Goal: Task Accomplishment & Management: Manage account settings

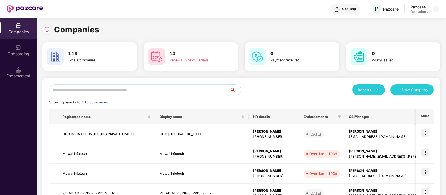
click at [97, 90] on input "text" at bounding box center [139, 89] width 181 height 11
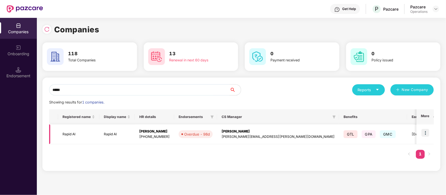
type input "*****"
click at [426, 131] on img at bounding box center [425, 133] width 8 height 8
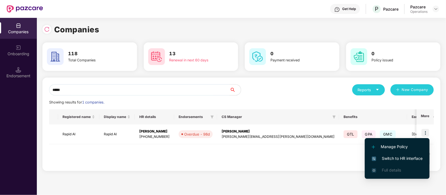
click at [399, 158] on span "Switch to HR interface" at bounding box center [397, 158] width 51 height 6
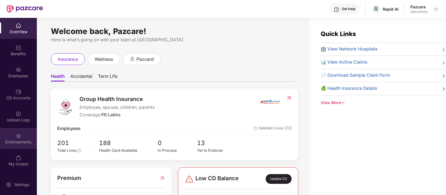
click at [21, 137] on div "Endorsements" at bounding box center [18, 138] width 37 height 21
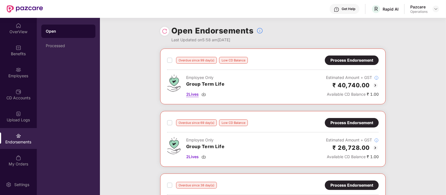
click at [194, 93] on span "2 Lives" at bounding box center [192, 94] width 13 height 6
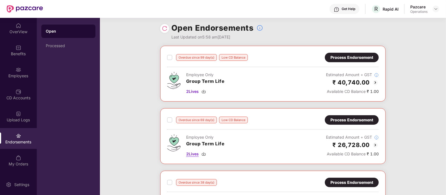
click at [192, 154] on span "2 Lives" at bounding box center [192, 154] width 13 height 6
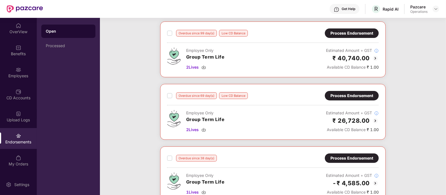
scroll to position [50, 0]
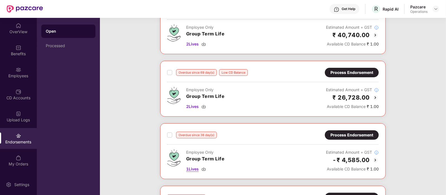
click at [190, 169] on span "1 Lives" at bounding box center [192, 169] width 13 height 6
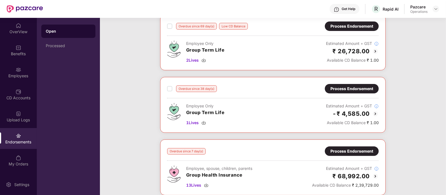
scroll to position [97, 0]
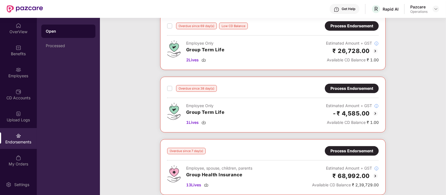
click at [286, 194] on div "Overdue since 7 day(s) Process Endorsement Employee, spouse, children, parents …" at bounding box center [273, 167] width 226 height 56
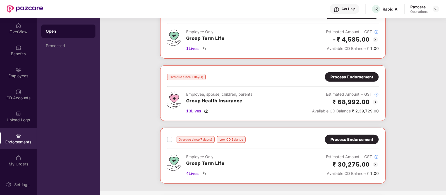
scroll to position [173, 0]
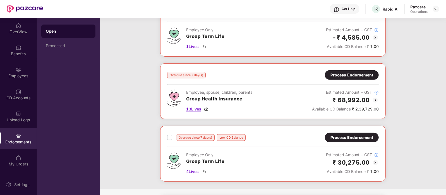
click at [196, 107] on span "13 Lives" at bounding box center [193, 109] width 15 height 6
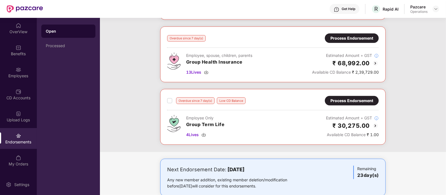
scroll to position [210, 0]
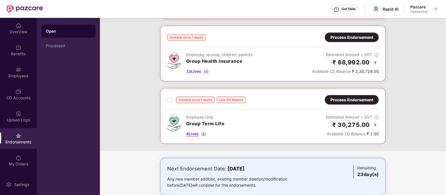
click at [192, 135] on span "4 Lives" at bounding box center [192, 134] width 13 height 6
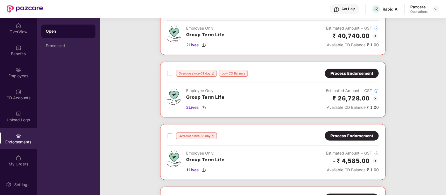
scroll to position [0, 0]
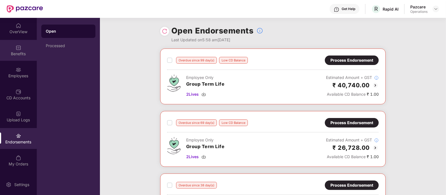
click at [18, 51] on div "Benefits" at bounding box center [18, 54] width 37 height 6
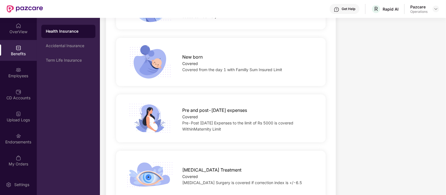
scroll to position [735, 0]
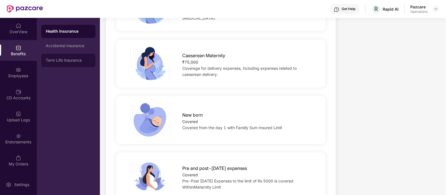
click at [72, 61] on div "Term Life Insurance" at bounding box center [68, 60] width 45 height 4
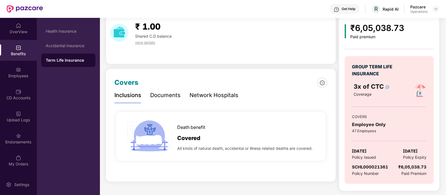
scroll to position [0, 0]
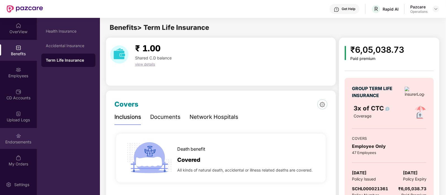
click at [14, 136] on div "Endorsements" at bounding box center [18, 138] width 37 height 21
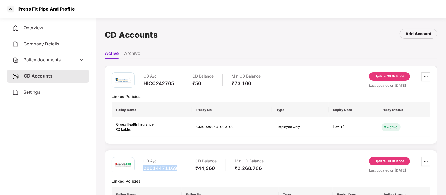
scroll to position [39, 0]
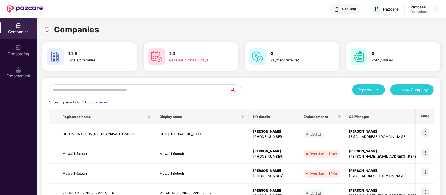
click at [93, 86] on input "text" at bounding box center [139, 89] width 181 height 11
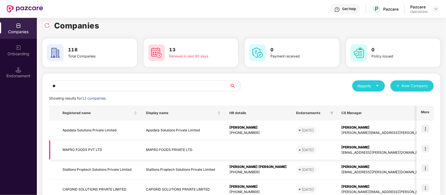
scroll to position [4, 0]
type input "**"
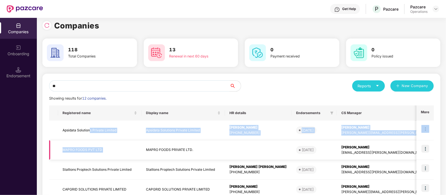
drag, startPoint x: 89, startPoint y: 133, endPoint x: 142, endPoint y: 144, distance: 53.6
click at [423, 131] on img at bounding box center [425, 129] width 8 height 8
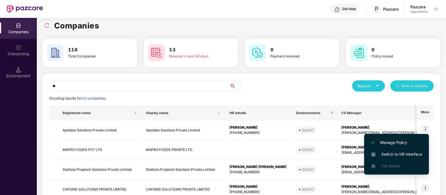
click at [406, 151] on span "Switch to HR interface" at bounding box center [396, 154] width 51 height 6
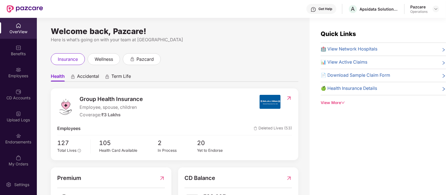
scroll to position [18, 0]
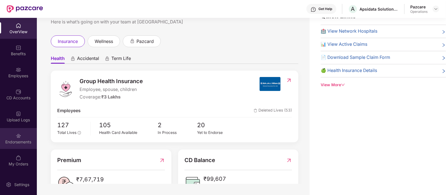
click at [19, 142] on div "Endorsements" at bounding box center [18, 142] width 37 height 6
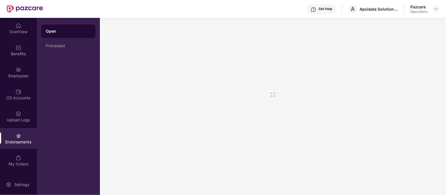
scroll to position [0, 0]
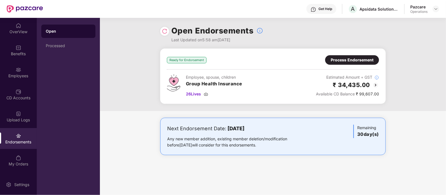
click at [348, 59] on div "Process Endorsement" at bounding box center [352, 60] width 43 height 6
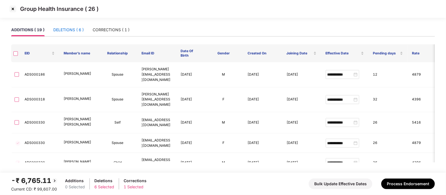
click at [68, 31] on div "DELETIONS ( 6 )" at bounding box center [68, 30] width 30 height 6
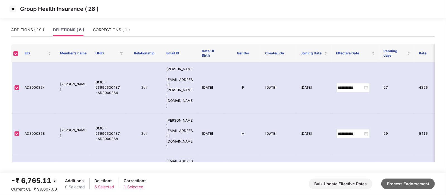
click at [397, 183] on button "Process Endorsement" at bounding box center [408, 184] width 54 height 11
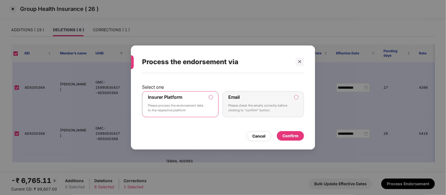
click at [298, 135] on div "Confirm" at bounding box center [290, 136] width 16 height 6
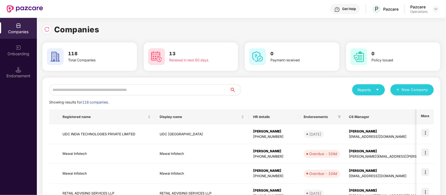
click at [80, 92] on input "text" at bounding box center [139, 89] width 181 height 11
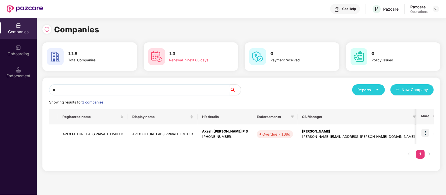
type input "*"
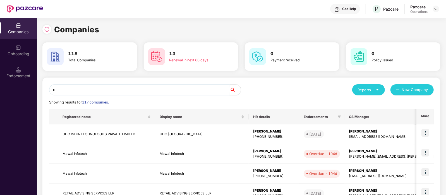
type input "*"
click at [106, 87] on input "*" at bounding box center [139, 89] width 181 height 11
paste input "**********"
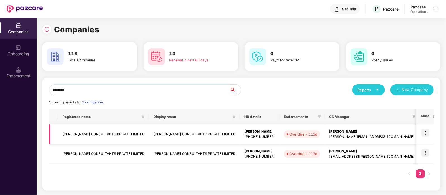
type input "********"
click at [110, 132] on td "FAKHOURY CONSULTANTS PRIVATE LIMITED" at bounding box center [103, 134] width 91 height 20
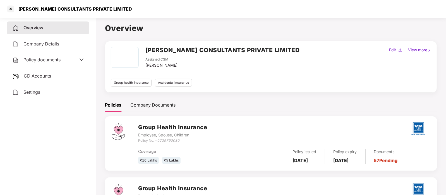
click at [36, 56] on div "Policy documents" at bounding box center [36, 59] width 48 height 7
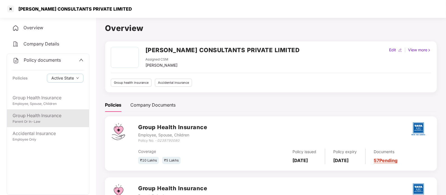
click at [46, 121] on div "Parent Or In-Law" at bounding box center [48, 121] width 71 height 5
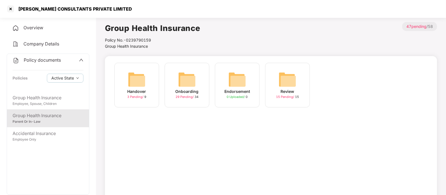
click at [198, 88] on div "Onboarding" at bounding box center [187, 91] width 23 height 6
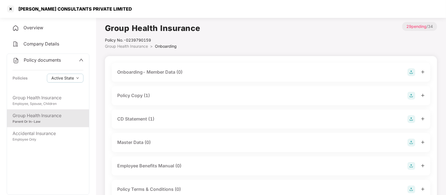
click at [172, 95] on div "Policy Copy (1)" at bounding box center [271, 96] width 308 height 8
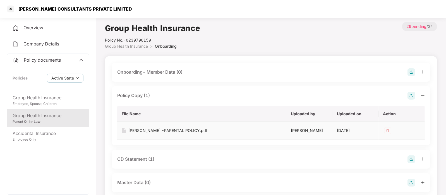
click at [176, 130] on div "Fakhoury -PARENTAL POLICY.pdf" at bounding box center [167, 131] width 79 height 6
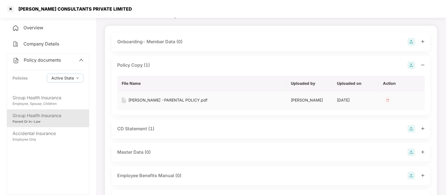
scroll to position [44, 0]
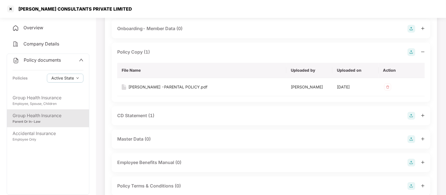
click at [162, 120] on div "CD Statement (1)" at bounding box center [271, 115] width 319 height 19
click at [152, 117] on div "CD Statement (1)" at bounding box center [135, 115] width 37 height 7
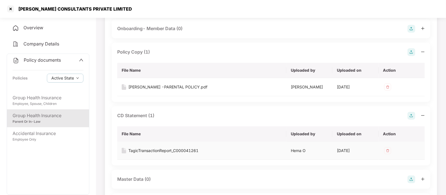
click at [154, 151] on div "TagicTransactionReport_C000041261" at bounding box center [163, 151] width 70 height 6
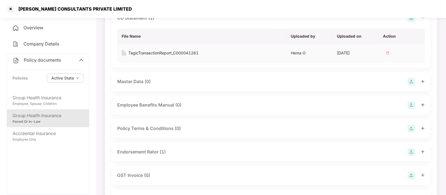
click at [154, 151] on div "Endorsement Rator (1)" at bounding box center [141, 151] width 49 height 7
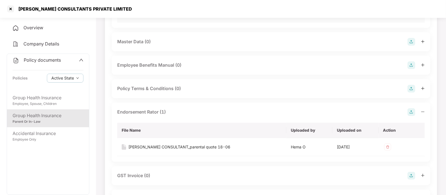
scroll to position [182, 0]
click at [153, 149] on div "FAKHOURY CONSULTANT_parental quote 18-06" at bounding box center [179, 146] width 102 height 6
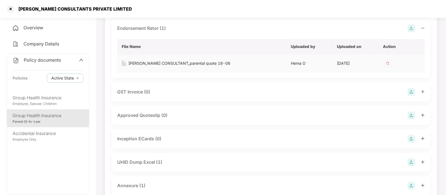
scroll to position [267, 0]
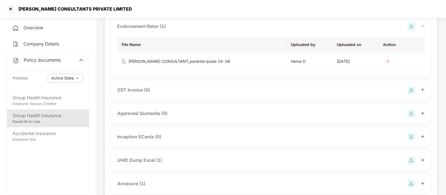
click at [152, 158] on div "UHID Dump Excel (1)" at bounding box center [139, 160] width 45 height 7
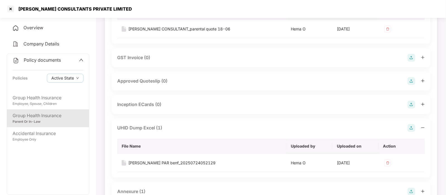
scroll to position [300, 0]
click at [154, 162] on div "Fakhoury PAR benf_20250724052129" at bounding box center [171, 162] width 87 height 6
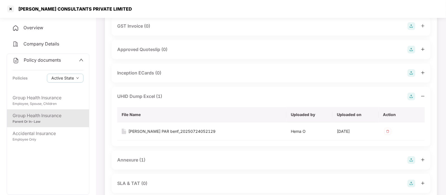
click at [154, 162] on div "Annexure (1)" at bounding box center [271, 160] width 308 height 8
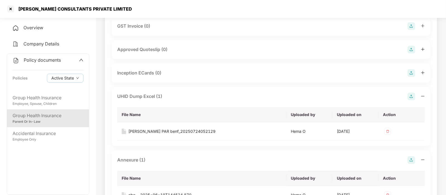
scroll to position [375, 0]
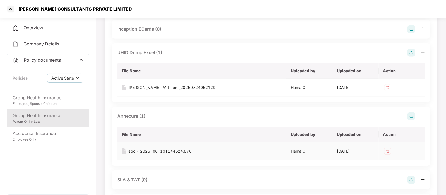
click at [148, 152] on div "abc - 2025-06-19T144524.870" at bounding box center [159, 151] width 63 height 6
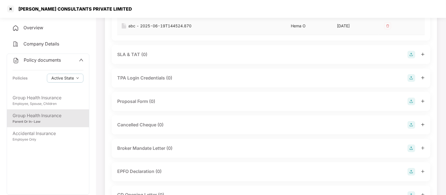
scroll to position [531, 0]
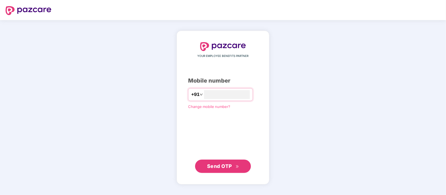
type input "**********"
click at [237, 165] on icon "double-right" at bounding box center [238, 167] width 4 height 4
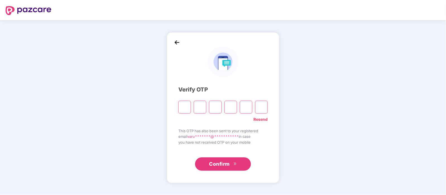
type input "*"
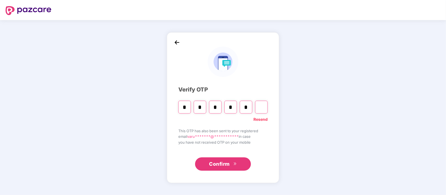
type input "*"
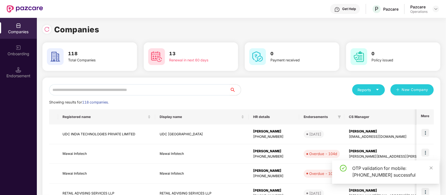
click at [95, 93] on input "text" at bounding box center [139, 89] width 181 height 11
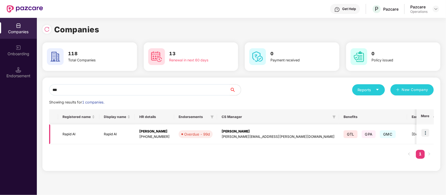
type input "***"
click at [425, 133] on img at bounding box center [425, 133] width 8 height 8
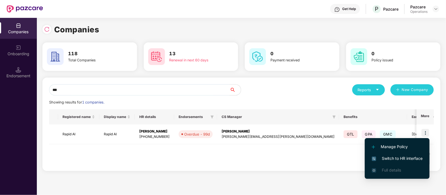
click at [392, 158] on span "Switch to HR interface" at bounding box center [397, 158] width 51 height 6
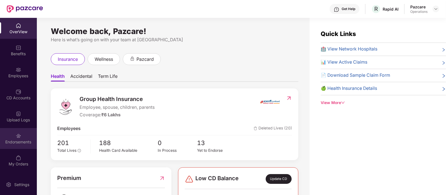
click at [20, 141] on div "Endorsements" at bounding box center [18, 142] width 37 height 6
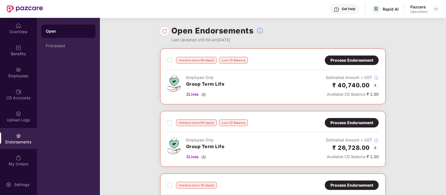
click at [339, 62] on div "Process Endorsement" at bounding box center [351, 60] width 43 height 6
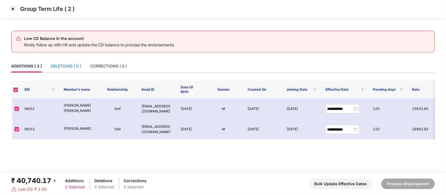
click at [74, 66] on div "DELETIONS ( 0 )" at bounding box center [66, 66] width 30 height 6
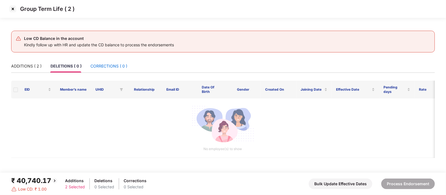
click at [121, 69] on div "CORRECTIONS ( 0 )" at bounding box center [108, 66] width 37 height 6
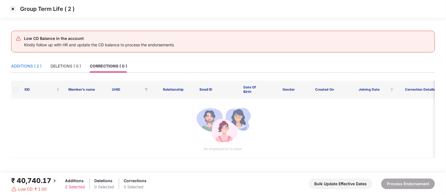
click at [32, 63] on div "ADDITIONS ( 2 )" at bounding box center [26, 66] width 30 height 6
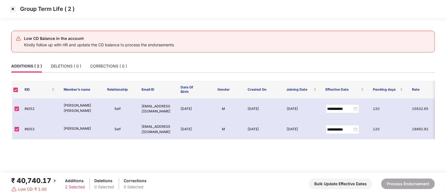
click at [12, 9] on img at bounding box center [12, 8] width 9 height 9
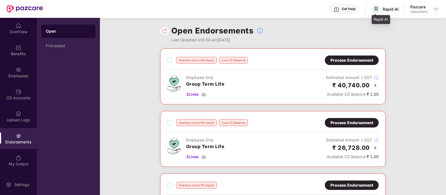
click at [390, 6] on div "R Rapid AI" at bounding box center [384, 9] width 27 height 10
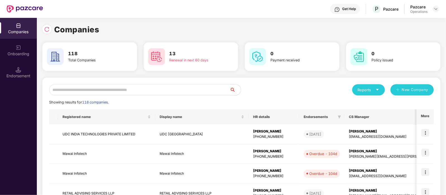
click at [97, 87] on input "text" at bounding box center [139, 89] width 181 height 11
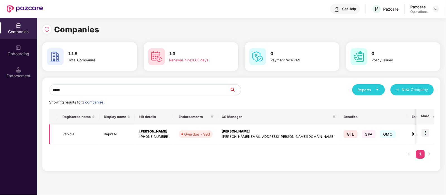
type input "*****"
click at [70, 135] on td "Rapid AI" at bounding box center [78, 134] width 41 height 20
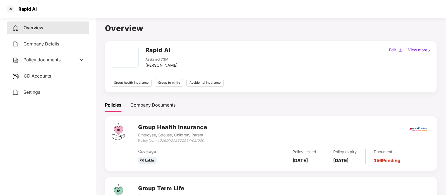
click at [44, 77] on span "CD Accounts" at bounding box center [37, 76] width 27 height 6
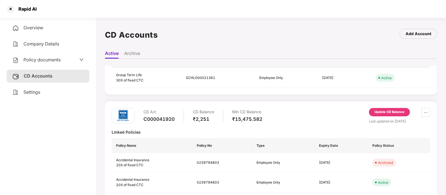
scroll to position [182, 0]
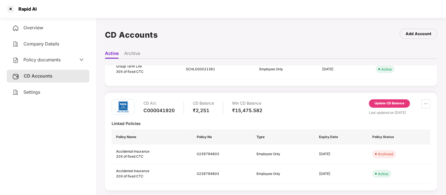
click at [63, 78] on div "CD Accounts" at bounding box center [48, 76] width 83 height 13
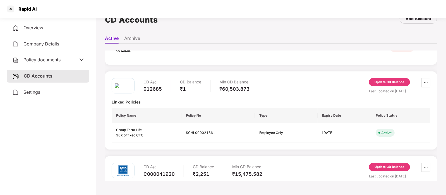
scroll to position [104, 0]
click at [391, 80] on div "Update CD Balance" at bounding box center [390, 82] width 30 height 5
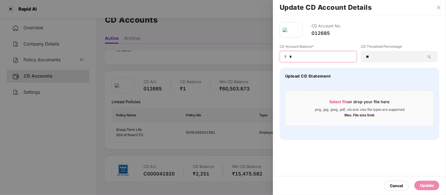
click at [302, 54] on input "*" at bounding box center [320, 57] width 63 height 6
type input "******"
click at [423, 183] on div "Update" at bounding box center [427, 186] width 14 height 6
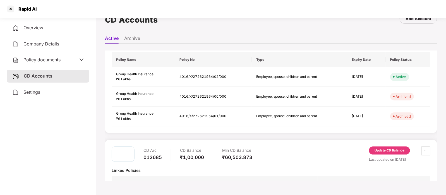
scroll to position [0, 0]
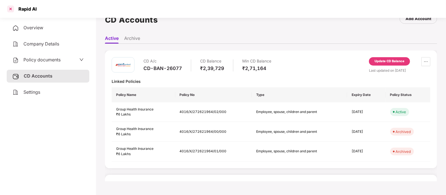
click at [10, 10] on div at bounding box center [10, 8] width 9 height 9
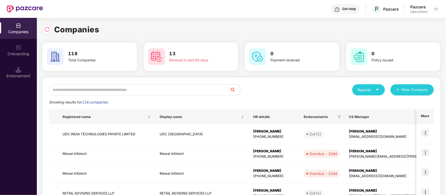
click at [93, 86] on input "text" at bounding box center [139, 89] width 181 height 11
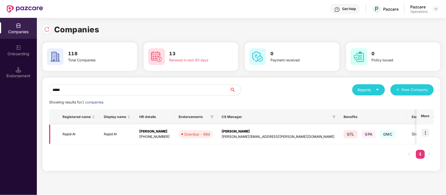
type input "*****"
click at [424, 133] on img at bounding box center [425, 133] width 8 height 8
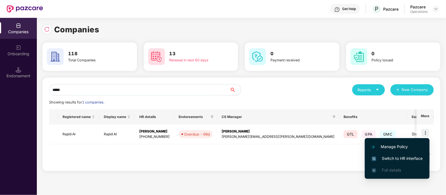
click at [406, 157] on span "Switch to HR interface" at bounding box center [397, 158] width 51 height 6
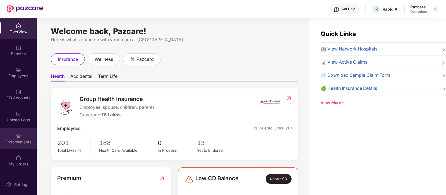
click at [25, 138] on div "Endorsements" at bounding box center [18, 138] width 37 height 21
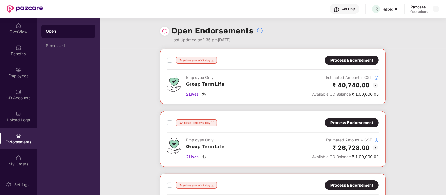
click at [352, 59] on div "Process Endorsement" at bounding box center [351, 60] width 43 height 6
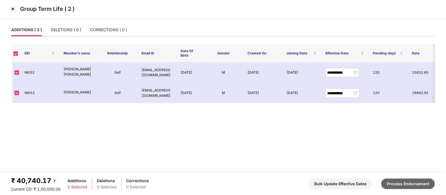
click at [398, 188] on button "Process Endorsement" at bounding box center [408, 184] width 54 height 11
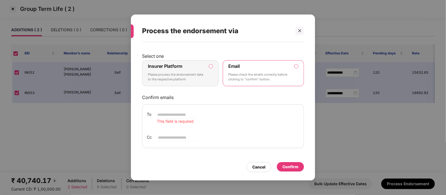
click at [231, 73] on p "Please check the emails correctly before clicking to “confirm” button." at bounding box center [260, 77] width 62 height 10
click at [187, 70] on div "Insurer Platform Please process the endorsement data to the respective platform" at bounding box center [176, 73] width 57 height 20
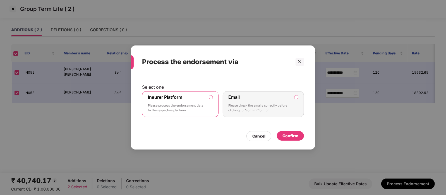
click at [293, 136] on div "Confirm" at bounding box center [290, 136] width 16 height 6
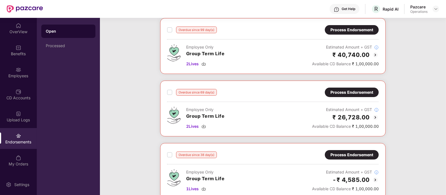
scroll to position [31, 0]
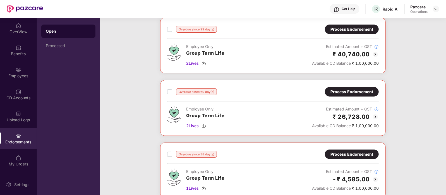
click at [353, 91] on div "Process Endorsement" at bounding box center [351, 92] width 43 height 6
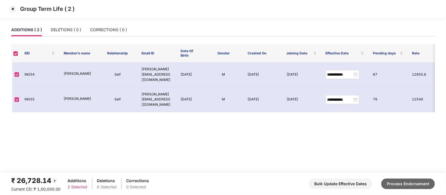
click at [405, 187] on button "Process Endorsement" at bounding box center [408, 184] width 54 height 11
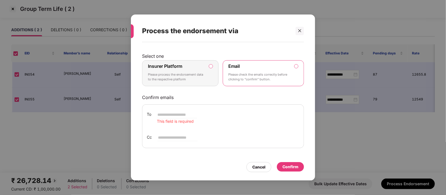
click at [213, 65] on label "Insurer Platform Please process the endorsement data to the respective platform" at bounding box center [180, 73] width 76 height 26
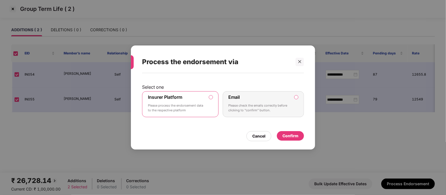
click at [290, 136] on div "Confirm" at bounding box center [290, 136] width 16 height 6
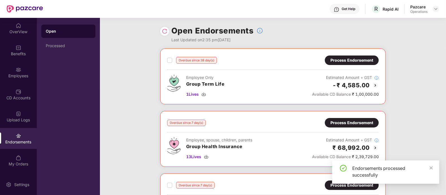
click at [337, 59] on div "Process Endorsement" at bounding box center [351, 60] width 43 height 6
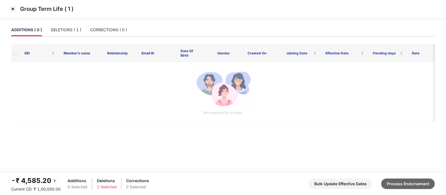
click at [405, 182] on button "Process Endorsement" at bounding box center [408, 184] width 54 height 11
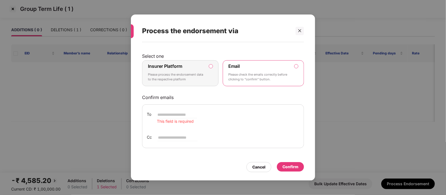
click at [204, 71] on div "Insurer Platform Please process the endorsement data to the respective platform" at bounding box center [176, 73] width 57 height 20
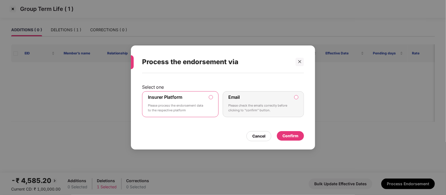
click at [292, 136] on div "Confirm" at bounding box center [290, 136] width 16 height 6
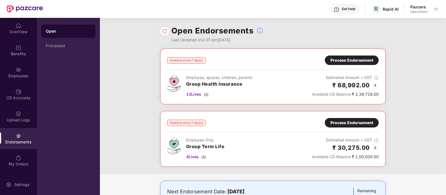
click at [330, 121] on div "Process Endorsement" at bounding box center [351, 123] width 43 height 6
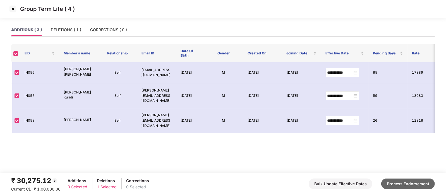
click at [405, 182] on button "Process Endorsement" at bounding box center [408, 184] width 54 height 11
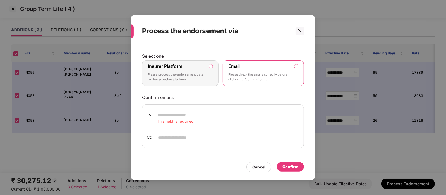
click at [187, 66] on div "Insurer Platform Please process the endorsement data to the respective platform" at bounding box center [176, 73] width 57 height 20
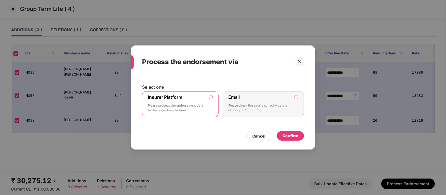
click at [291, 137] on div "Confirm" at bounding box center [290, 136] width 16 height 6
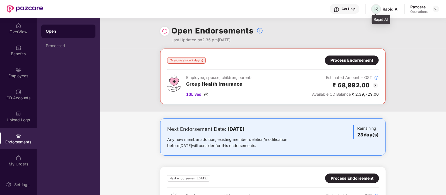
click at [380, 9] on span "R" at bounding box center [376, 9] width 10 height 10
click at [372, 9] on span "R" at bounding box center [376, 9] width 10 height 10
click at [376, 9] on span "R" at bounding box center [376, 9] width 4 height 7
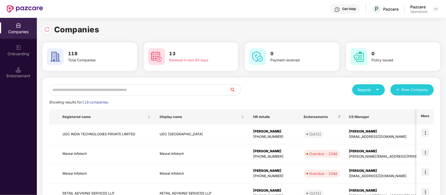
click at [98, 89] on input "text" at bounding box center [139, 89] width 181 height 11
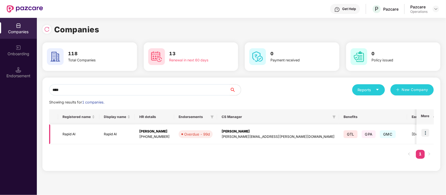
type input "****"
click at [76, 136] on td "Rapid AI" at bounding box center [78, 134] width 41 height 20
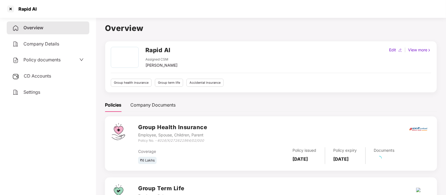
click at [46, 77] on span "CD Accounts" at bounding box center [37, 76] width 27 height 6
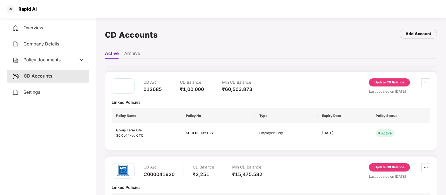
scroll to position [119, 0]
click at [387, 81] on div "Update CD Balance" at bounding box center [390, 82] width 30 height 5
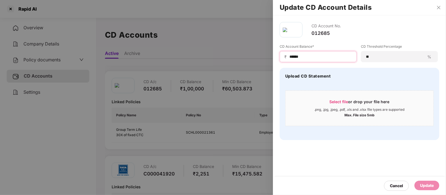
drag, startPoint x: 313, startPoint y: 56, endPoint x: 286, endPoint y: 56, distance: 27.4
click at [286, 56] on div "₹ ******" at bounding box center [318, 56] width 77 height 11
type input "*"
click at [374, 164] on div "CD Account No. 012685 CD Account Balance* ₹ * CD Threshold Percentage ** % Uplo…" at bounding box center [359, 105] width 173 height 180
click at [426, 184] on div "Update" at bounding box center [427, 186] width 14 height 6
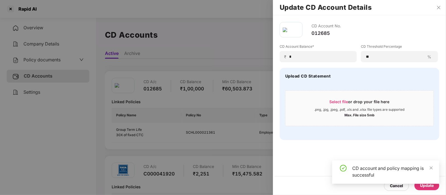
click at [199, 105] on div at bounding box center [223, 97] width 446 height 195
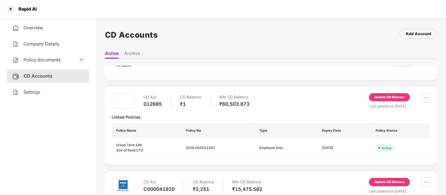
scroll to position [103, 0]
click at [10, 10] on div at bounding box center [10, 8] width 9 height 9
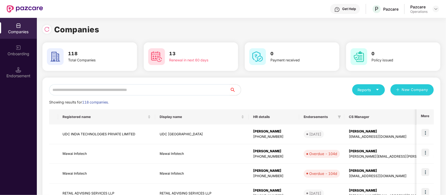
click at [86, 90] on input "text" at bounding box center [139, 89] width 181 height 11
paste input "**********"
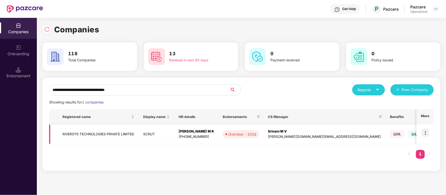
type input "**********"
click at [425, 132] on img at bounding box center [425, 133] width 8 height 8
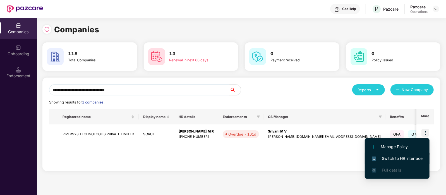
click at [411, 157] on span "Switch to HR interface" at bounding box center [397, 158] width 51 height 6
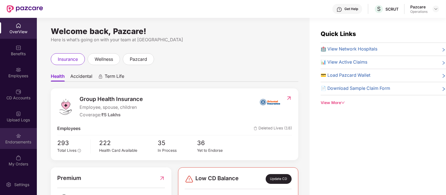
click at [11, 139] on div "Endorsements" at bounding box center [18, 142] width 37 height 6
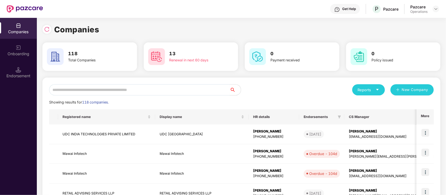
click at [105, 85] on input "text" at bounding box center [139, 89] width 181 height 11
paste input "**********"
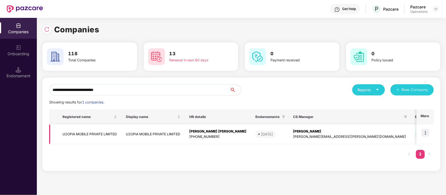
type input "**********"
click at [424, 133] on img at bounding box center [425, 133] width 8 height 8
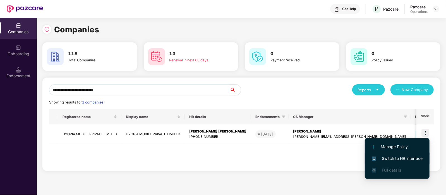
click at [402, 157] on span "Switch to HR interface" at bounding box center [397, 158] width 51 height 6
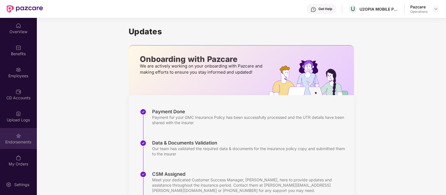
click at [14, 136] on div "Endorsements" at bounding box center [18, 138] width 37 height 21
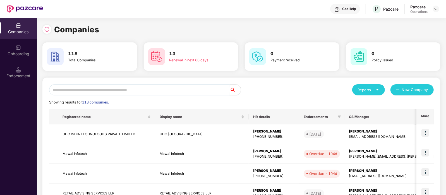
click at [78, 85] on input "text" at bounding box center [139, 89] width 181 height 11
paste input "**********"
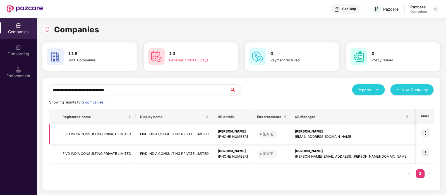
type input "**********"
click at [425, 135] on img at bounding box center [425, 133] width 8 height 8
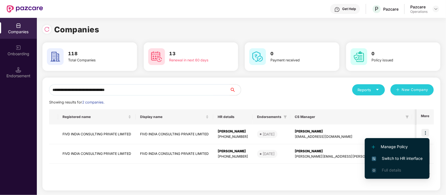
click at [407, 160] on span "Switch to HR interface" at bounding box center [397, 158] width 51 height 6
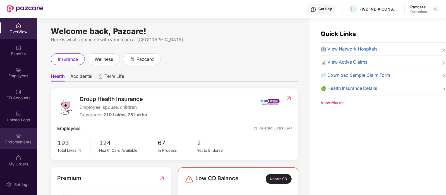
click at [20, 142] on div "Endorsements" at bounding box center [18, 142] width 37 height 6
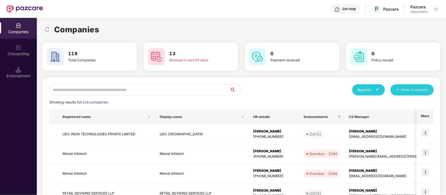
click at [73, 88] on input "text" at bounding box center [139, 89] width 181 height 11
paste input "****"
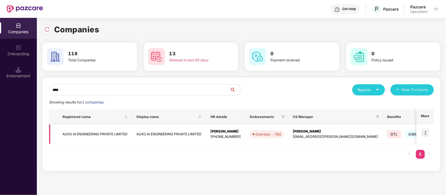
type input "****"
click at [425, 132] on img at bounding box center [425, 133] width 8 height 8
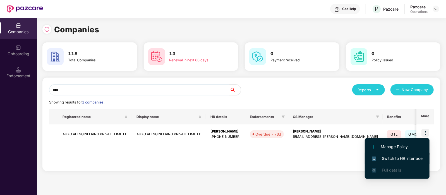
click at [401, 156] on span "Switch to HR interface" at bounding box center [397, 158] width 51 height 6
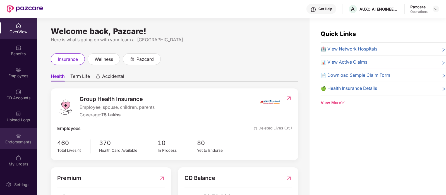
click at [17, 139] on div "Endorsements" at bounding box center [18, 138] width 37 height 21
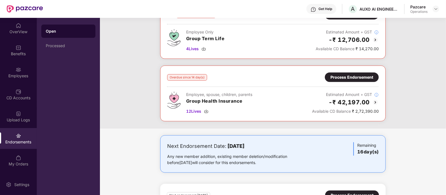
scroll to position [171, 0]
click at [339, 76] on div "Process Endorsement" at bounding box center [351, 77] width 43 height 6
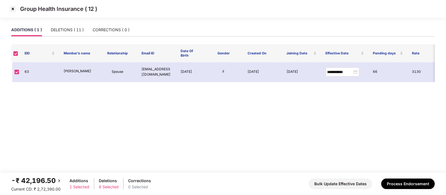
click at [13, 9] on img at bounding box center [12, 8] width 9 height 9
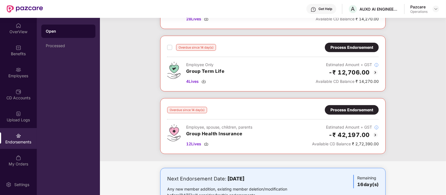
scroll to position [138, 0]
click at [337, 107] on div "Process Endorsement" at bounding box center [351, 110] width 43 height 6
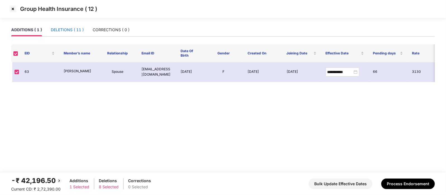
click at [66, 32] on div "DELETIONS ( 11 )" at bounding box center [67, 30] width 33 height 6
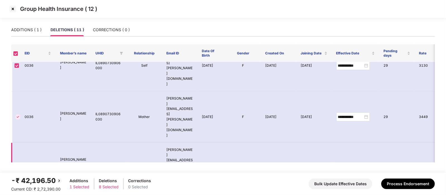
scroll to position [0, 0]
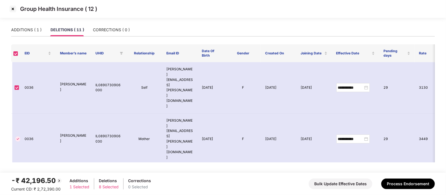
click at [14, 9] on img at bounding box center [12, 8] width 9 height 9
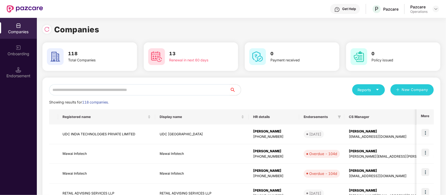
click at [172, 91] on input "text" at bounding box center [139, 89] width 181 height 11
paste input "**********"
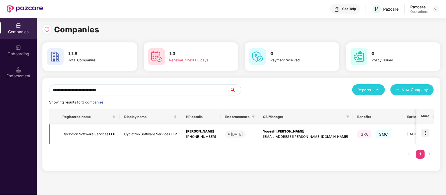
type input "**********"
click at [428, 130] on img at bounding box center [425, 133] width 8 height 8
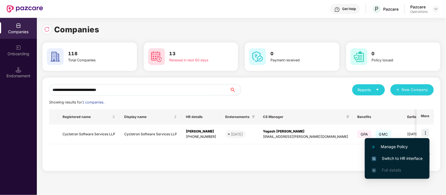
click at [410, 157] on span "Switch to HR interface" at bounding box center [397, 158] width 51 height 6
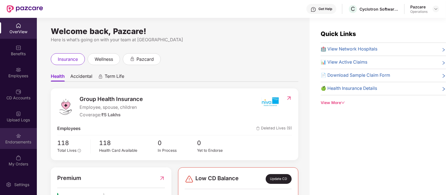
click at [24, 136] on div "Endorsements" at bounding box center [18, 138] width 37 height 21
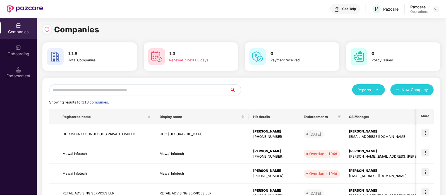
click at [89, 91] on input "text" at bounding box center [139, 89] width 181 height 11
paste input "**********"
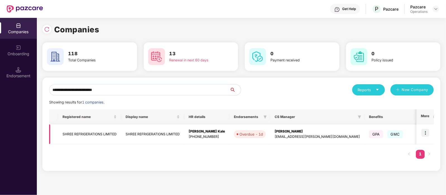
type input "**********"
click at [428, 136] on img at bounding box center [425, 133] width 8 height 8
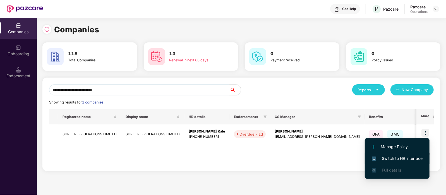
click at [409, 156] on span "Switch to HR interface" at bounding box center [397, 158] width 51 height 6
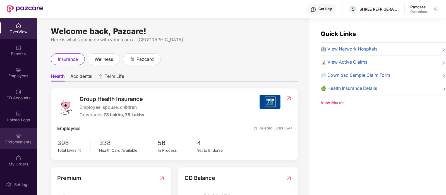
click at [14, 135] on div "Endorsements" at bounding box center [18, 138] width 37 height 21
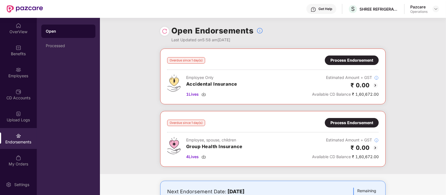
click at [335, 60] on div "Process Endorsement" at bounding box center [351, 60] width 43 height 6
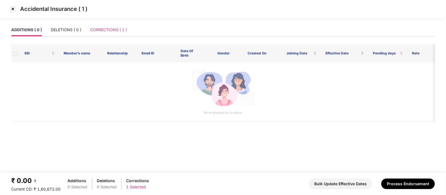
click at [102, 34] on div "CORRECTIONS ( 1 )" at bounding box center [108, 29] width 37 height 13
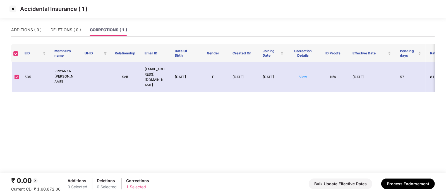
click at [11, 9] on img at bounding box center [12, 8] width 9 height 9
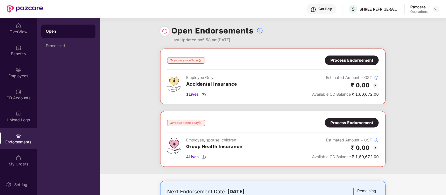
click at [332, 123] on div "Process Endorsement" at bounding box center [351, 123] width 43 height 6
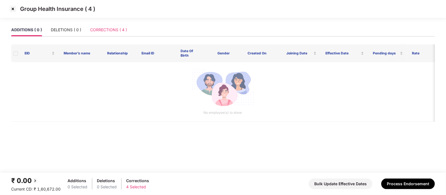
click at [116, 34] on div "CORRECTIONS ( 4 )" at bounding box center [108, 29] width 37 height 13
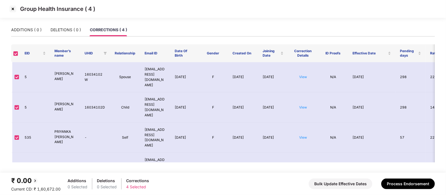
click at [16, 10] on img at bounding box center [12, 8] width 9 height 9
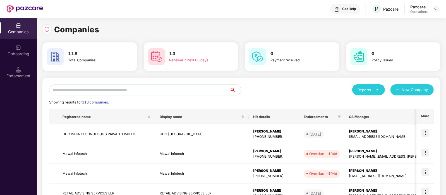
click at [120, 85] on input "text" at bounding box center [139, 89] width 181 height 11
paste input "**********"
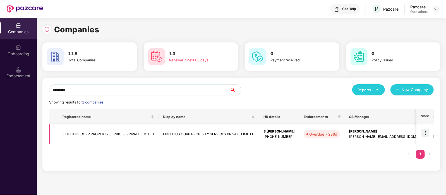
type input "*********"
click at [427, 133] on img at bounding box center [425, 133] width 8 height 8
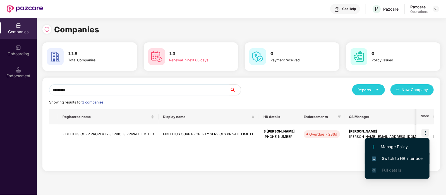
click at [398, 160] on span "Switch to HR interface" at bounding box center [397, 158] width 51 height 6
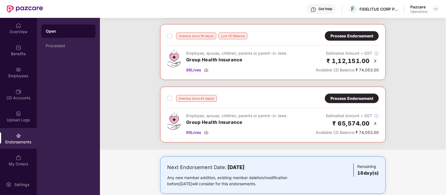
scroll to position [473, 0]
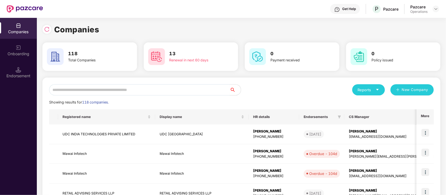
click at [104, 94] on input "text" at bounding box center [139, 89] width 181 height 11
paste input "*********"
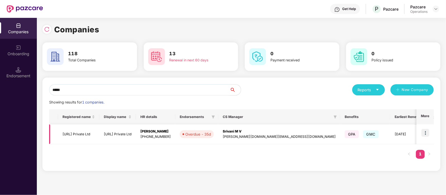
type input "*****"
click at [423, 133] on img at bounding box center [425, 133] width 8 height 8
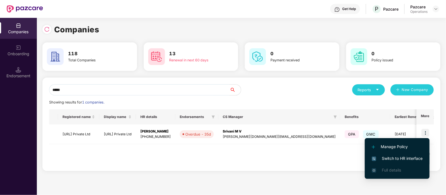
click at [399, 155] on span "Switch to HR interface" at bounding box center [397, 158] width 51 height 6
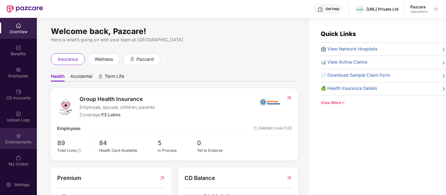
click at [13, 132] on div "Endorsements" at bounding box center [18, 138] width 37 height 21
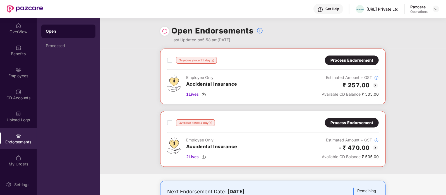
click at [337, 120] on div "Process Endorsement" at bounding box center [351, 123] width 43 height 6
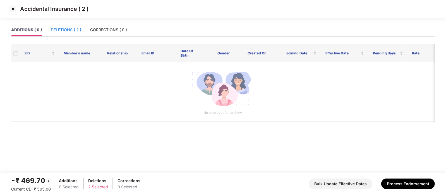
click at [68, 32] on div "DELETIONS ( 2 )" at bounding box center [66, 30] width 30 height 6
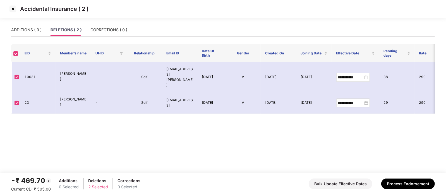
click at [14, 8] on img at bounding box center [12, 8] width 9 height 9
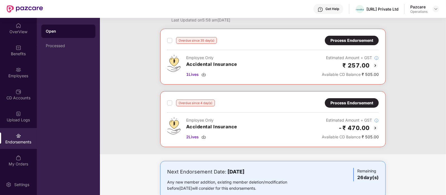
scroll to position [20, 0]
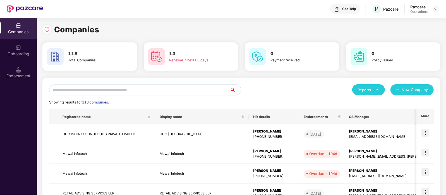
click at [90, 90] on input "text" at bounding box center [139, 89] width 181 height 11
paste input "***"
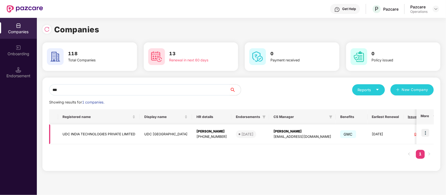
type input "***"
click at [424, 133] on img at bounding box center [425, 133] width 8 height 8
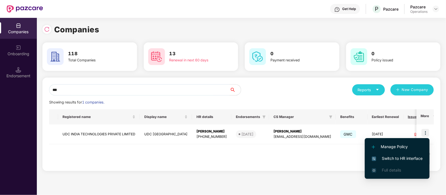
click at [407, 155] on span "Switch to HR interface" at bounding box center [397, 158] width 51 height 6
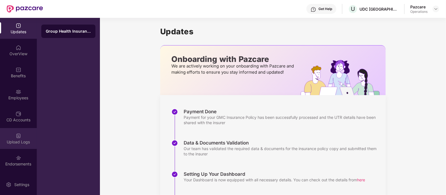
click at [17, 134] on img at bounding box center [19, 136] width 6 height 6
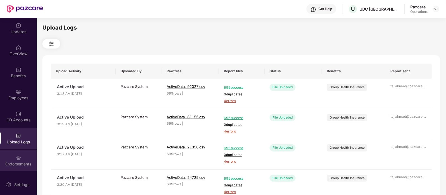
click at [20, 156] on div "Endorsements" at bounding box center [18, 160] width 37 height 21
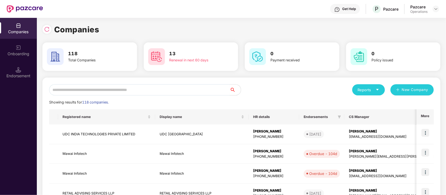
click at [87, 88] on input "text" at bounding box center [139, 89] width 181 height 11
paste input "**********"
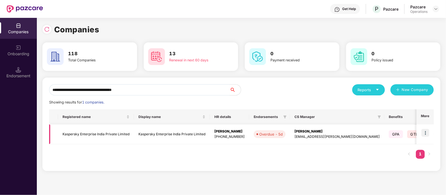
type input "**********"
click at [426, 130] on img at bounding box center [425, 133] width 8 height 8
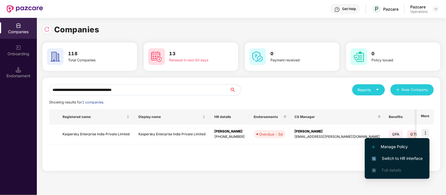
click at [414, 157] on span "Switch to HR interface" at bounding box center [397, 158] width 51 height 6
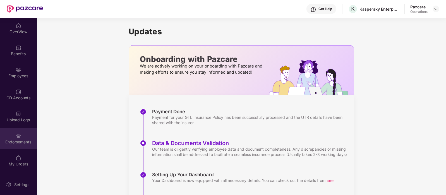
click at [13, 143] on div "Endorsements" at bounding box center [18, 142] width 37 height 6
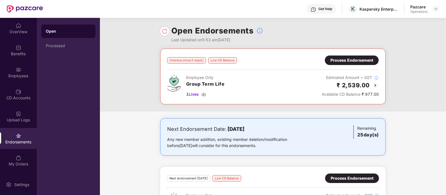
click at [356, 57] on div "Process Endorsement" at bounding box center [352, 60] width 54 height 9
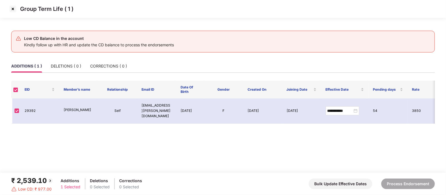
click at [15, 10] on img at bounding box center [12, 8] width 9 height 9
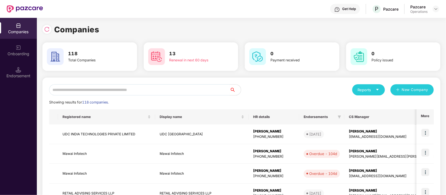
click at [104, 91] on input "text" at bounding box center [139, 89] width 181 height 11
paste input "**********"
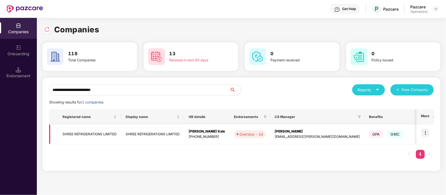
type input "**********"
click at [428, 136] on img at bounding box center [425, 133] width 8 height 8
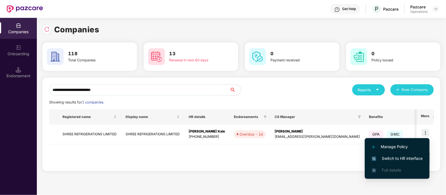
click at [409, 154] on li "Switch to HR interface" at bounding box center [397, 159] width 65 height 12
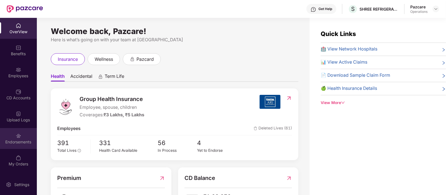
click at [20, 136] on img at bounding box center [19, 136] width 6 height 6
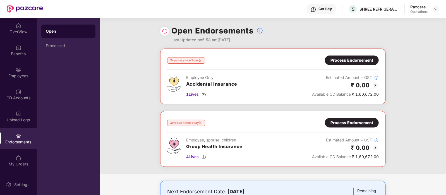
click at [195, 94] on span "1 Lives" at bounding box center [192, 94] width 13 height 6
click at [340, 121] on div "Process Endorsement" at bounding box center [351, 123] width 43 height 6
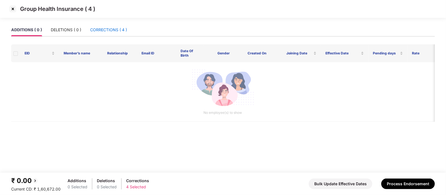
click at [102, 31] on div "CORRECTIONS ( 4 )" at bounding box center [108, 30] width 37 height 6
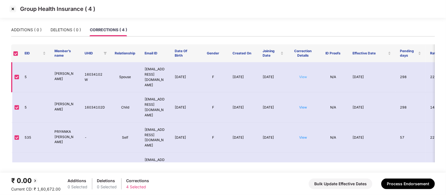
click at [303, 75] on link "View" at bounding box center [303, 77] width 8 height 4
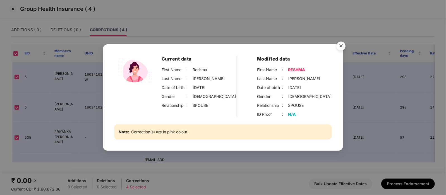
click at [343, 43] on img "Close" at bounding box center [341, 47] width 16 height 16
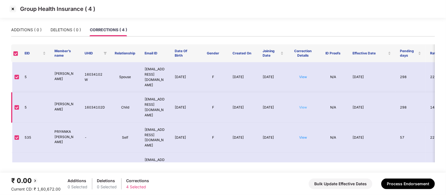
click at [303, 105] on link "View" at bounding box center [303, 107] width 8 height 4
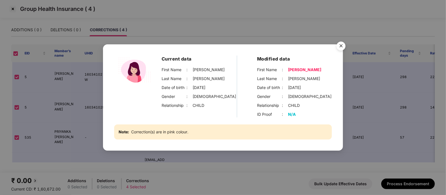
click at [342, 45] on img "Close" at bounding box center [341, 47] width 16 height 16
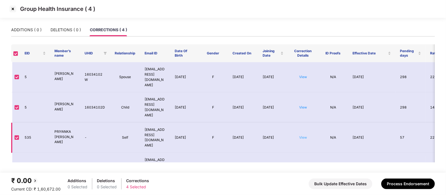
click at [303, 135] on link "View" at bounding box center [303, 137] width 8 height 4
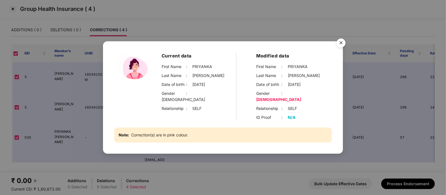
click at [343, 43] on img "Close" at bounding box center [341, 44] width 16 height 16
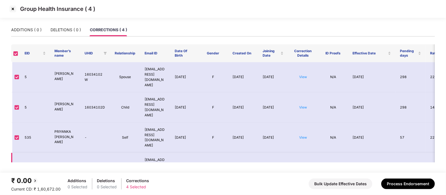
click at [301, 166] on link "View" at bounding box center [303, 168] width 8 height 4
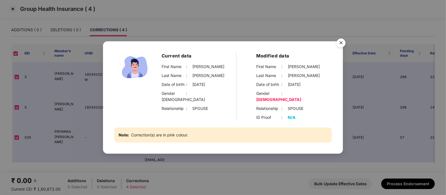
click at [341, 46] on img "Close" at bounding box center [341, 44] width 16 height 16
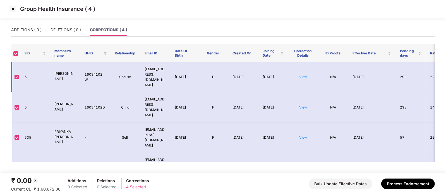
click at [302, 75] on link "View" at bounding box center [303, 77] width 8 height 4
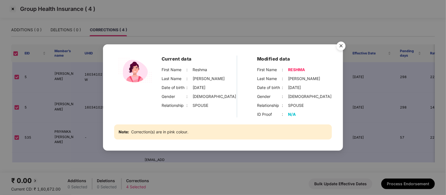
click at [344, 43] on img "Close" at bounding box center [341, 47] width 16 height 16
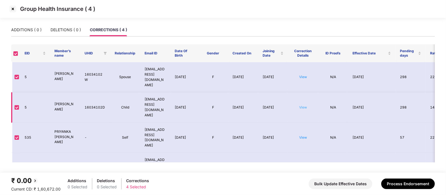
click at [302, 105] on link "View" at bounding box center [303, 107] width 8 height 4
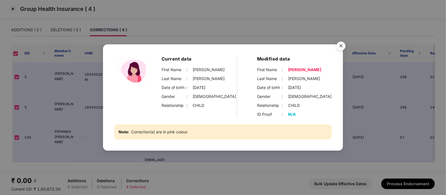
click at [340, 45] on img "Close" at bounding box center [341, 47] width 16 height 16
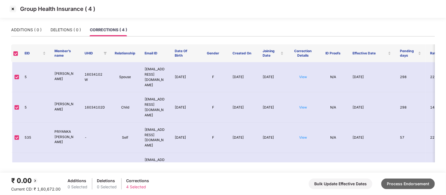
click at [419, 182] on button "Process Endorsement" at bounding box center [408, 184] width 54 height 11
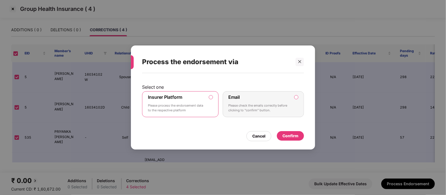
click at [289, 135] on div "Confirm" at bounding box center [290, 136] width 16 height 6
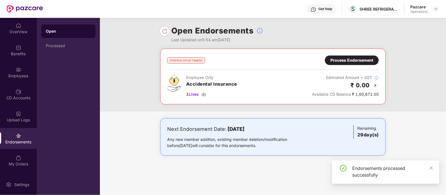
click at [348, 63] on div "Process Endorsement" at bounding box center [351, 60] width 43 height 6
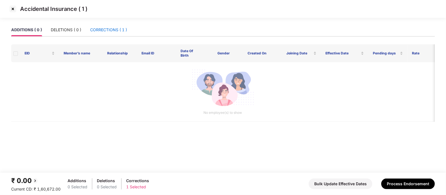
click at [112, 28] on div "CORRECTIONS ( 1 )" at bounding box center [108, 30] width 37 height 6
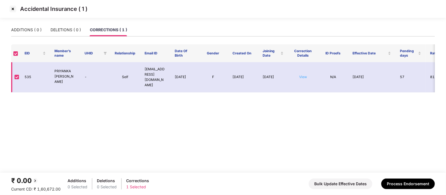
click at [304, 76] on link "View" at bounding box center [303, 77] width 8 height 4
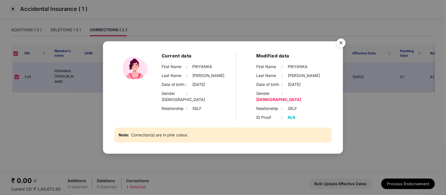
click at [342, 44] on img "Close" at bounding box center [341, 44] width 16 height 16
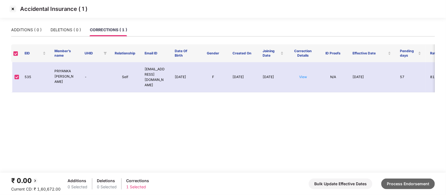
click at [399, 186] on button "Process Endorsement" at bounding box center [408, 184] width 54 height 11
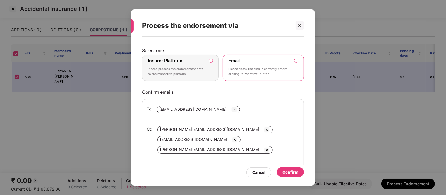
click at [170, 69] on p "Please process the endorsement data to the respective platform" at bounding box center [176, 72] width 57 height 10
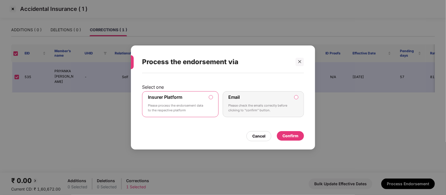
click at [293, 133] on div "Confirm" at bounding box center [290, 136] width 16 height 6
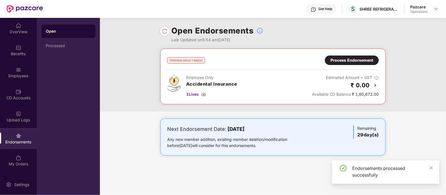
click at [165, 32] on img at bounding box center [165, 31] width 6 height 6
